Goal: Communication & Community: Ask a question

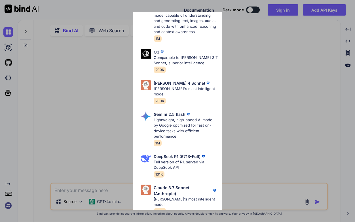
scroll to position [23, 0]
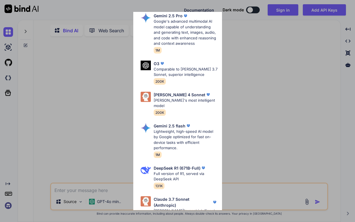
click at [239, 66] on div "Ultra Models Gemini 2.5 Pro Google's advanced multimodal AI model capable of un…" at bounding box center [177, 111] width 355 height 222
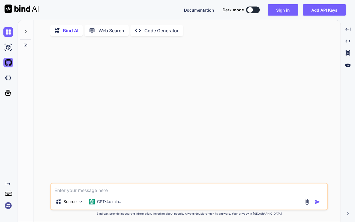
click at [8, 63] on img at bounding box center [8, 63] width 10 height 10
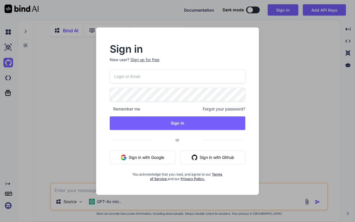
click at [60, 35] on div "Sign in New user? Sign up for free Remember me Forgot your password? Sign In or…" at bounding box center [177, 111] width 355 height 222
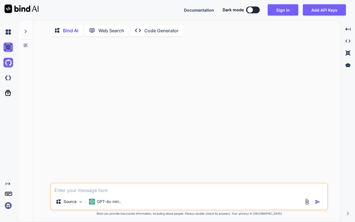
click at [10, 47] on img at bounding box center [8, 47] width 10 height 10
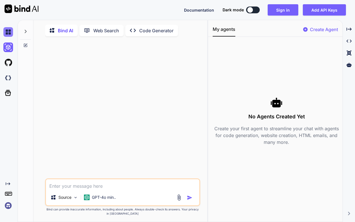
click at [8, 35] on img at bounding box center [8, 32] width 10 height 10
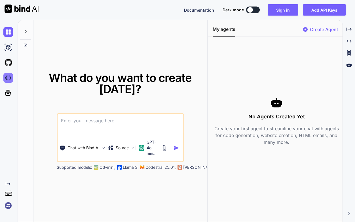
click at [7, 75] on img at bounding box center [8, 78] width 10 height 10
click at [6, 94] on icon at bounding box center [8, 93] width 8 height 8
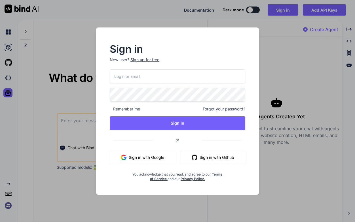
click at [55, 89] on div "Sign in New user? Sign up for free Remember me Forgot your password? Sign In or…" at bounding box center [177, 111] width 355 height 222
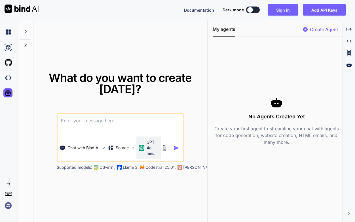
click at [146, 148] on div "GPT-4o min.." at bounding box center [148, 147] width 20 height 17
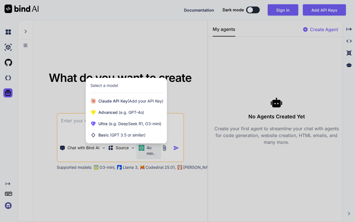
click at [183, 112] on div at bounding box center [177, 111] width 355 height 222
type textarea "x"
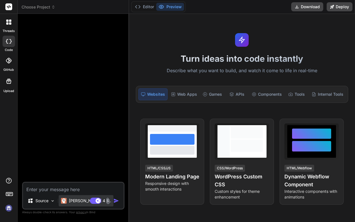
click at [74, 199] on p "[PERSON_NAME] 4 S.." at bounding box center [90, 201] width 42 height 6
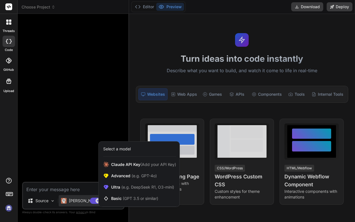
click at [72, 111] on div at bounding box center [177, 111] width 355 height 222
type textarea "x"
